Goal: Transaction & Acquisition: Purchase product/service

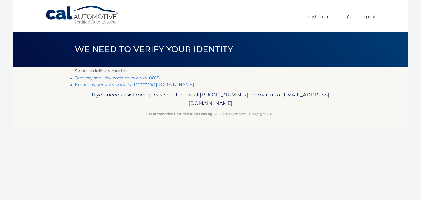
click at [108, 77] on link "Text my security code to xxx-xxx-0818" at bounding box center [117, 77] width 85 height 5
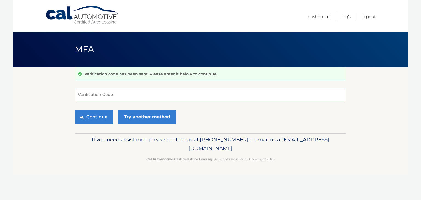
click at [117, 94] on input "Verification Code" at bounding box center [211, 95] width 272 height 14
type input "705302"
click at [94, 115] on button "Continue" at bounding box center [94, 117] width 38 height 14
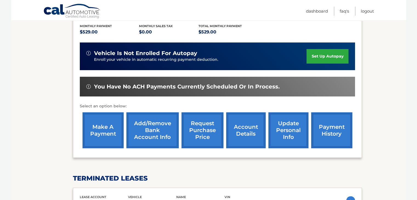
scroll to position [116, 0]
click at [101, 129] on link "make a payment" at bounding box center [103, 130] width 41 height 36
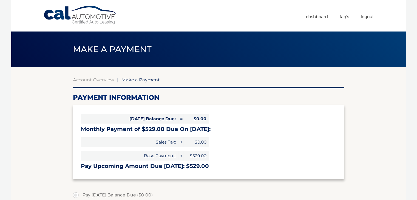
select select "YjRkZDlmMjUtMmZjMC00ODdlLWJmYjMtNDA4ODA0NmEzY2M0"
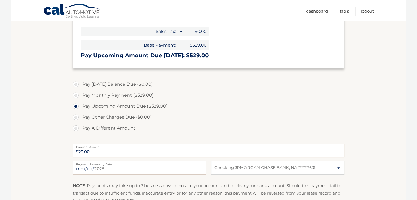
scroll to position [111, 0]
click at [101, 129] on label "Pay A Different Amount" at bounding box center [209, 128] width 272 height 11
click at [81, 129] on input "Pay A Different Amount" at bounding box center [77, 127] width 5 height 9
radio input "true"
click at [101, 129] on label "Pay A Different Amount" at bounding box center [209, 128] width 272 height 11
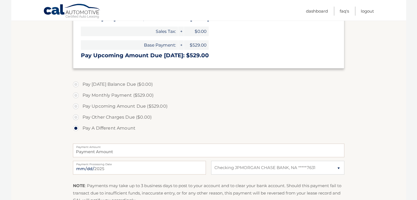
click at [81, 129] on input "Pay A Different Amount" at bounding box center [77, 127] width 5 height 9
click at [77, 107] on label "Pay Upcoming Amount Due ($529.00)" at bounding box center [209, 106] width 272 height 11
click at [77, 107] on input "Pay Upcoming Amount Due ($529.00)" at bounding box center [77, 105] width 5 height 9
radio input "true"
type input "529.00"
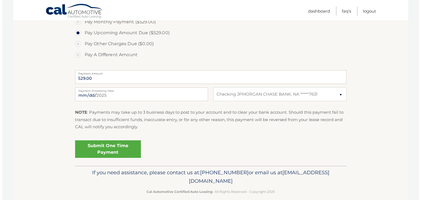
scroll to position [185, 0]
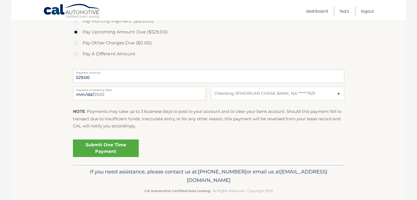
click at [107, 148] on link "Submit One Time Payment" at bounding box center [106, 149] width 66 height 18
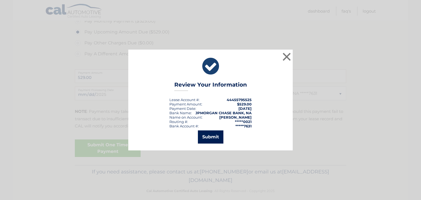
click at [211, 137] on button "Submit" at bounding box center [211, 137] width 26 height 13
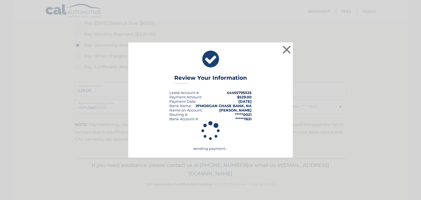
scroll to position [172, 0]
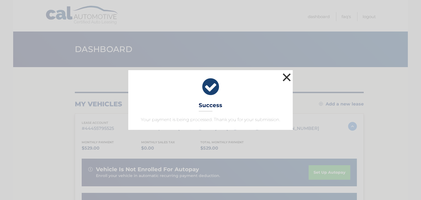
click at [284, 75] on button "×" at bounding box center [286, 77] width 11 height 11
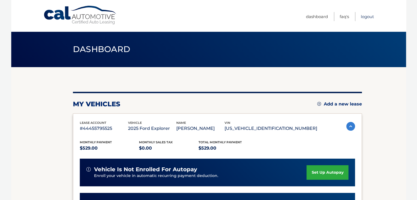
click at [364, 16] on link "Logout" at bounding box center [367, 16] width 13 height 9
